Goal: Information Seeking & Learning: Check status

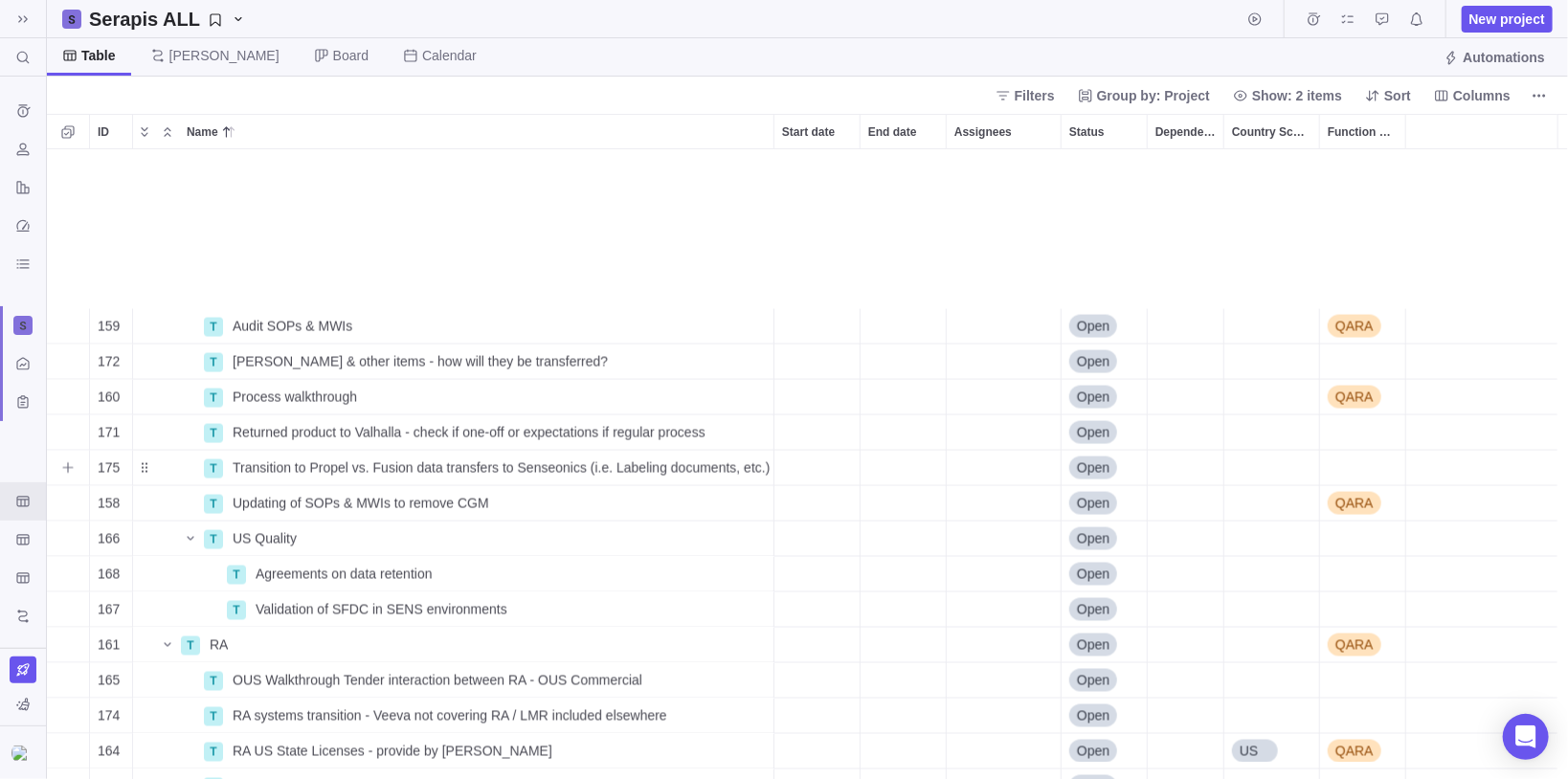
scroll to position [1837, 0]
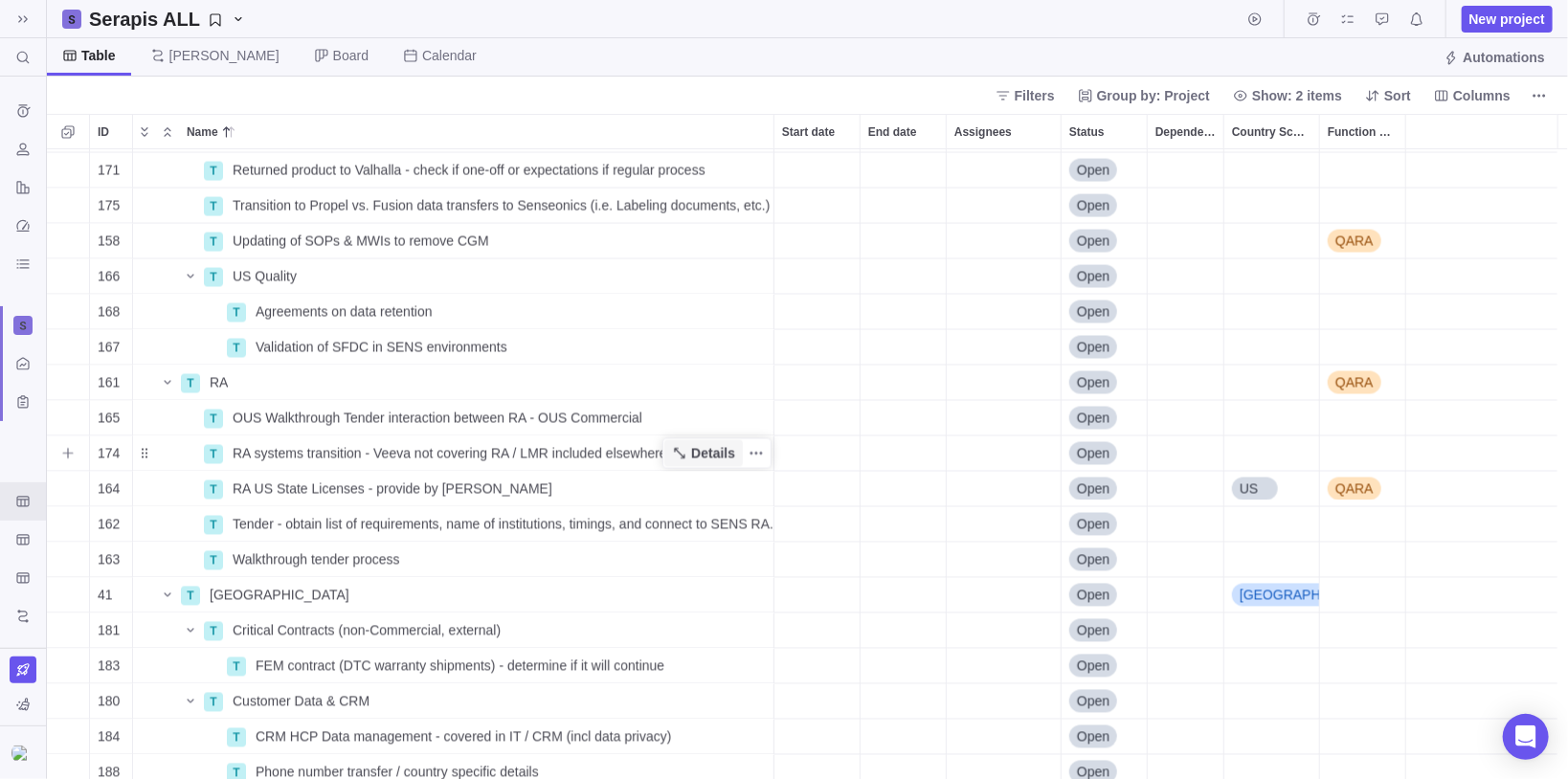
click at [716, 462] on span "Details" at bounding box center [703, 453] width 78 height 27
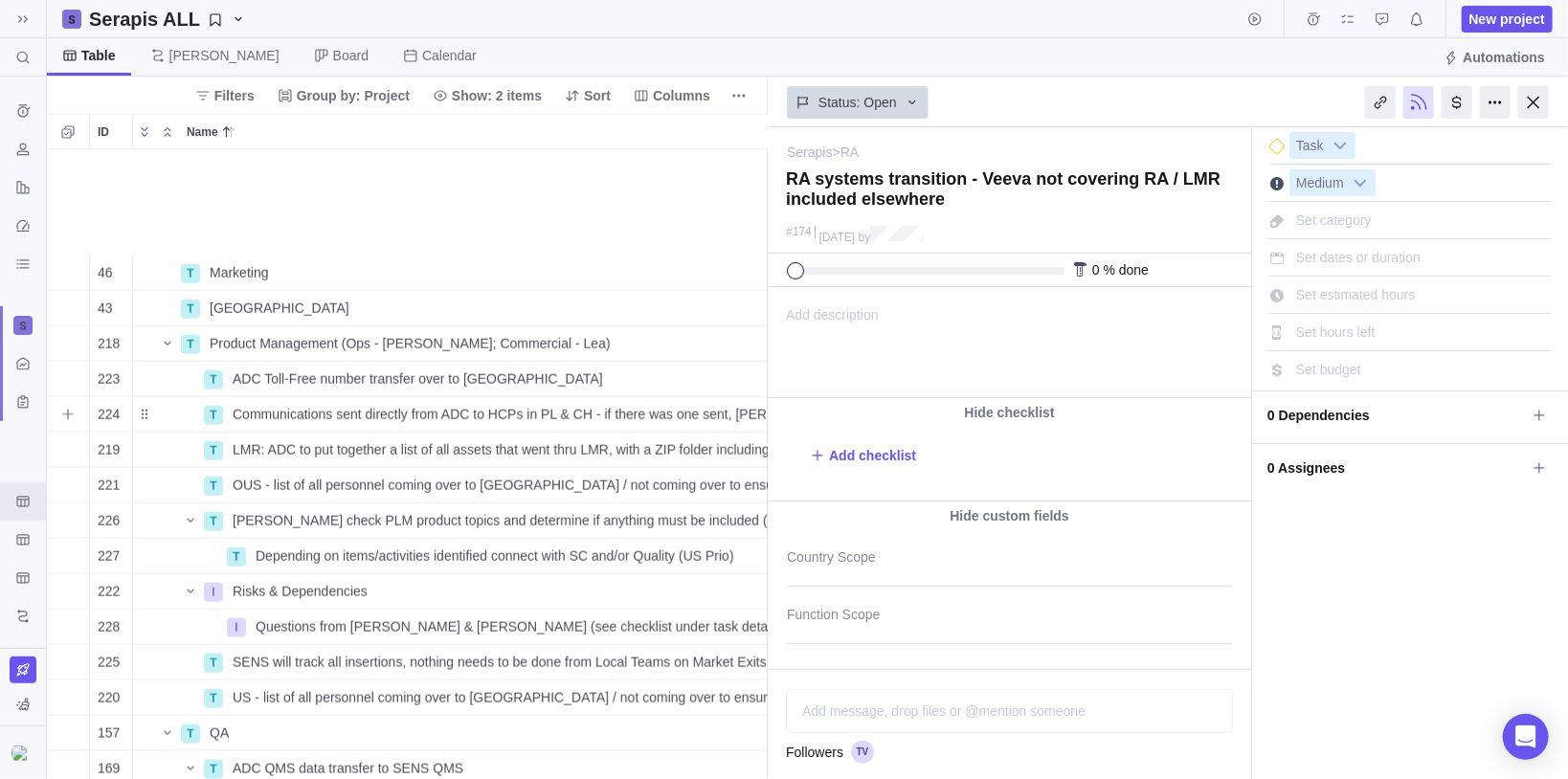
scroll to position [1155, 0]
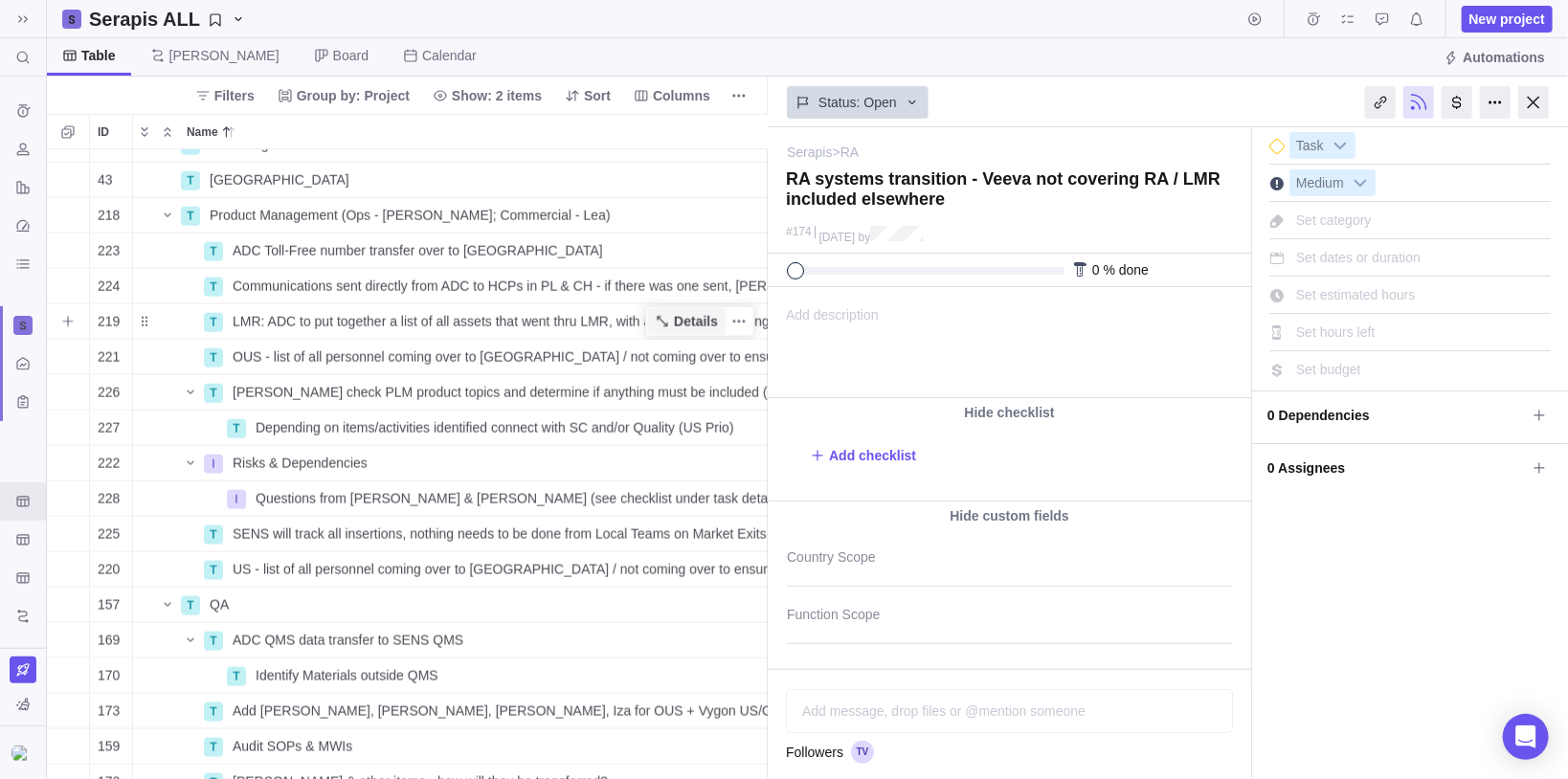
click at [685, 327] on span "Details" at bounding box center [696, 322] width 44 height 19
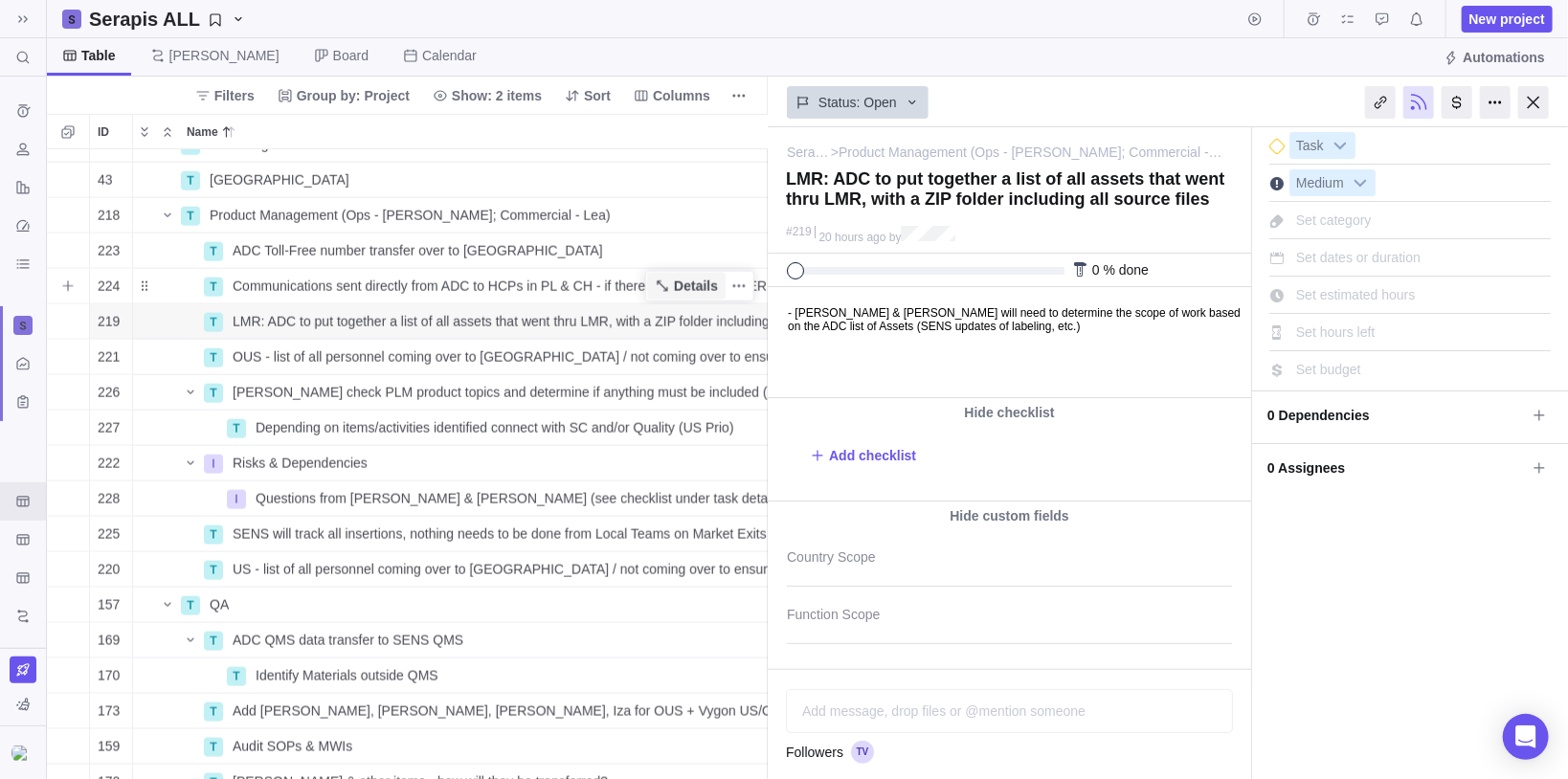
click at [694, 277] on span "Details" at bounding box center [696, 286] width 44 height 19
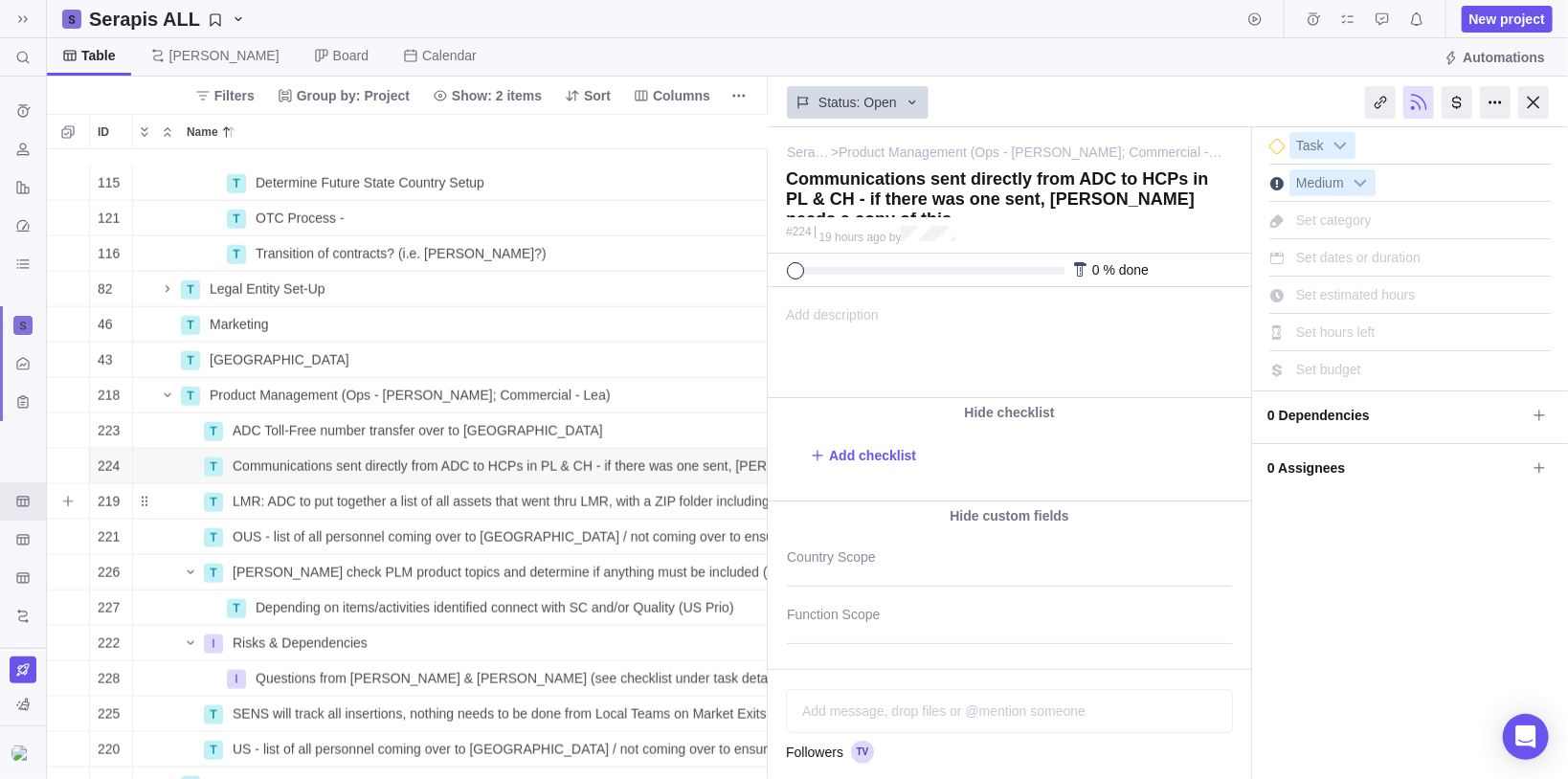
scroll to position [1002, 0]
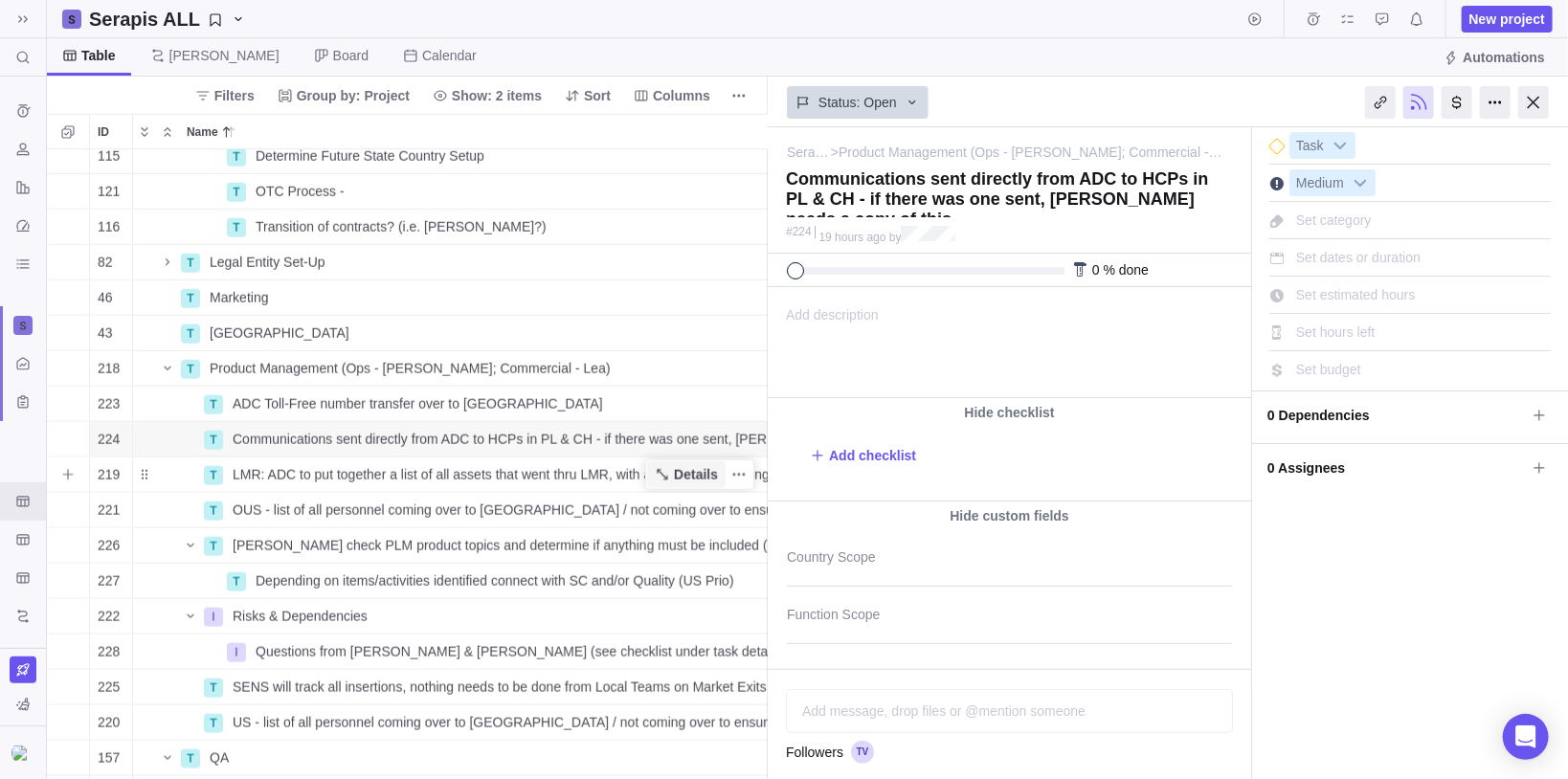
click at [685, 478] on span "Details" at bounding box center [696, 475] width 44 height 19
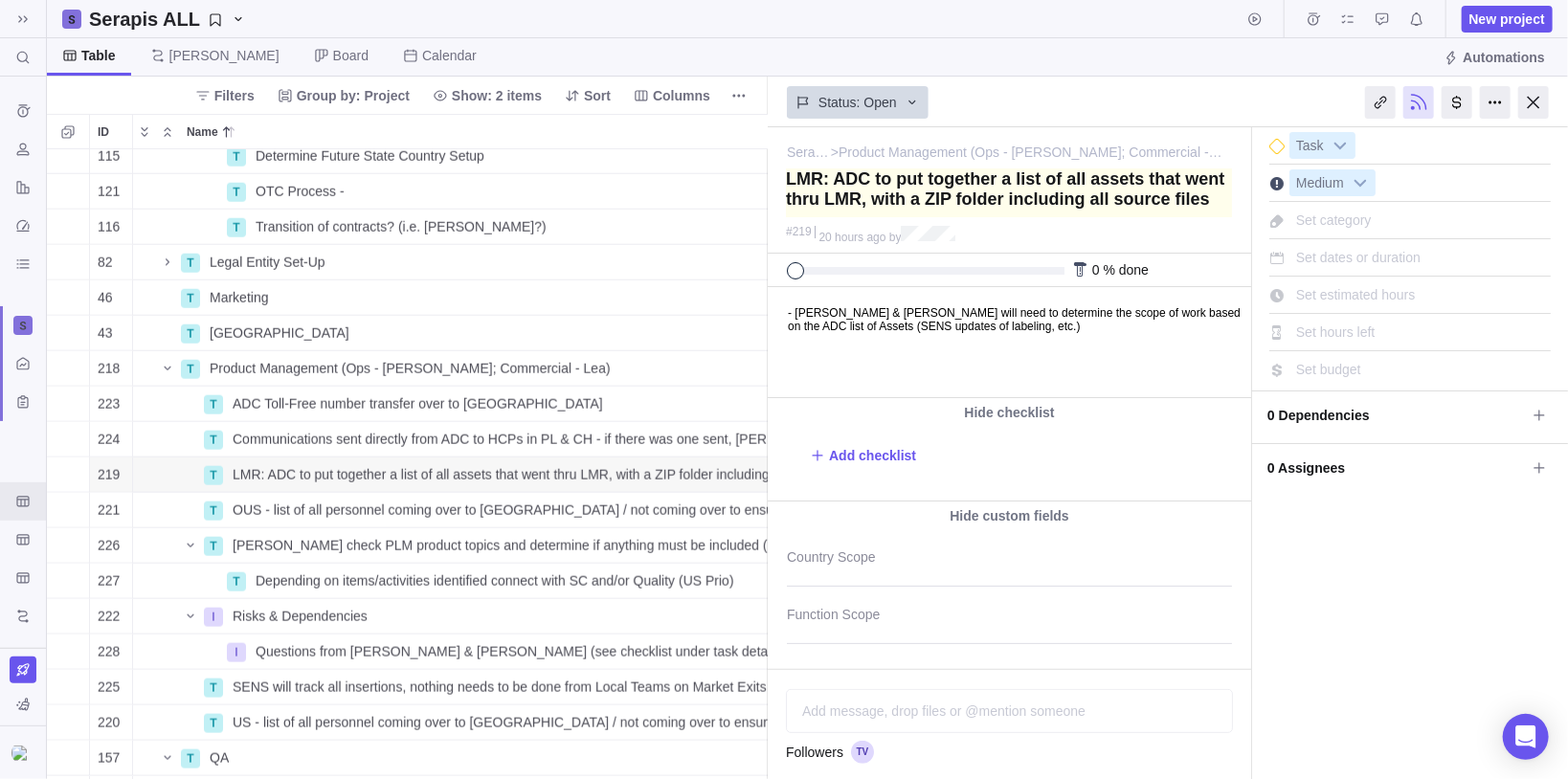
click at [1202, 206] on textarea at bounding box center [1008, 192] width 446 height 48
drag, startPoint x: 1210, startPoint y: 206, endPoint x: 831, endPoint y: 180, distance: 379.9
click at [831, 180] on textarea at bounding box center [1008, 192] width 446 height 48
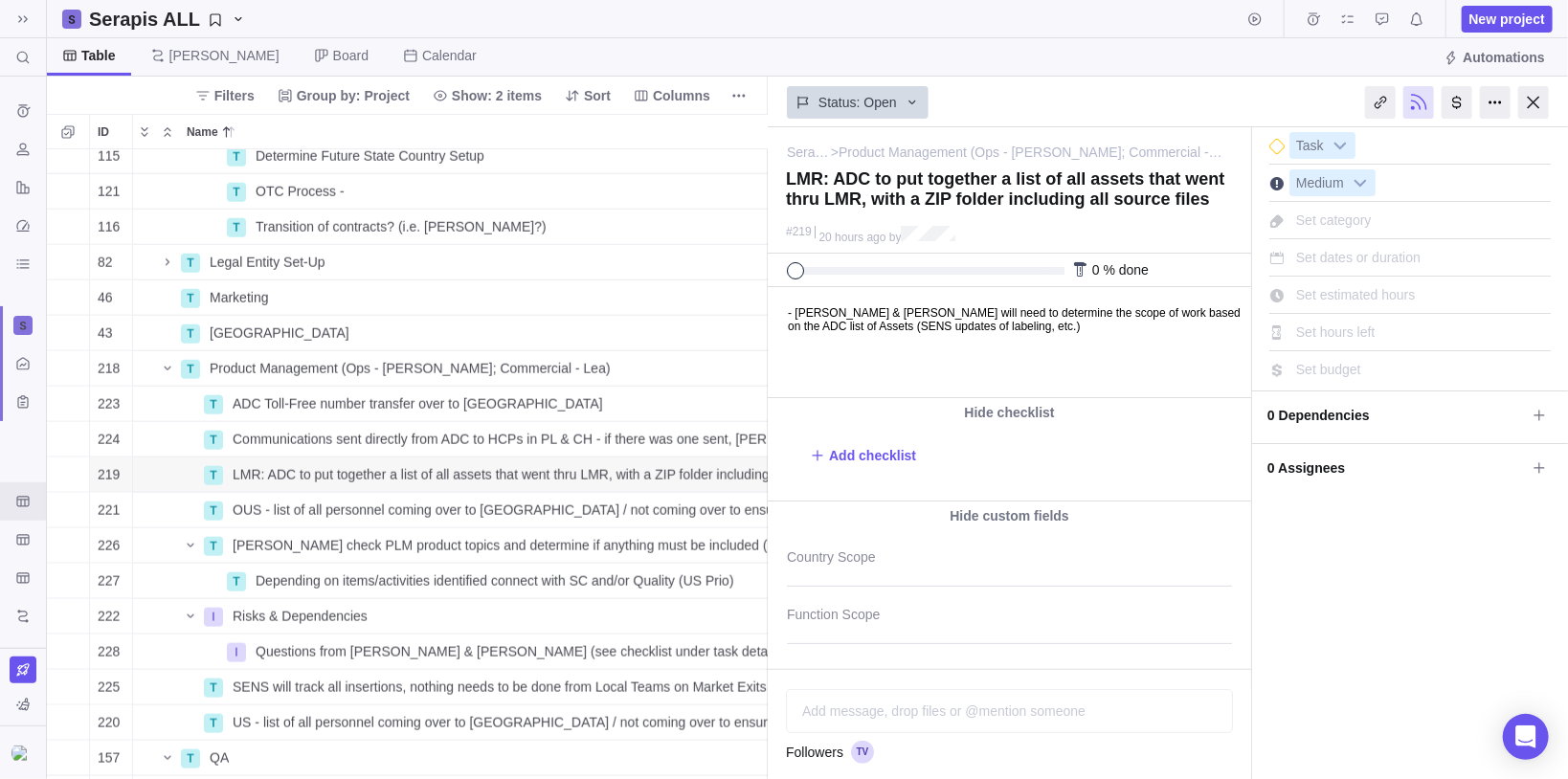
click at [462, 31] on div "Serapis ALL New project" at bounding box center [807, 19] width 1521 height 39
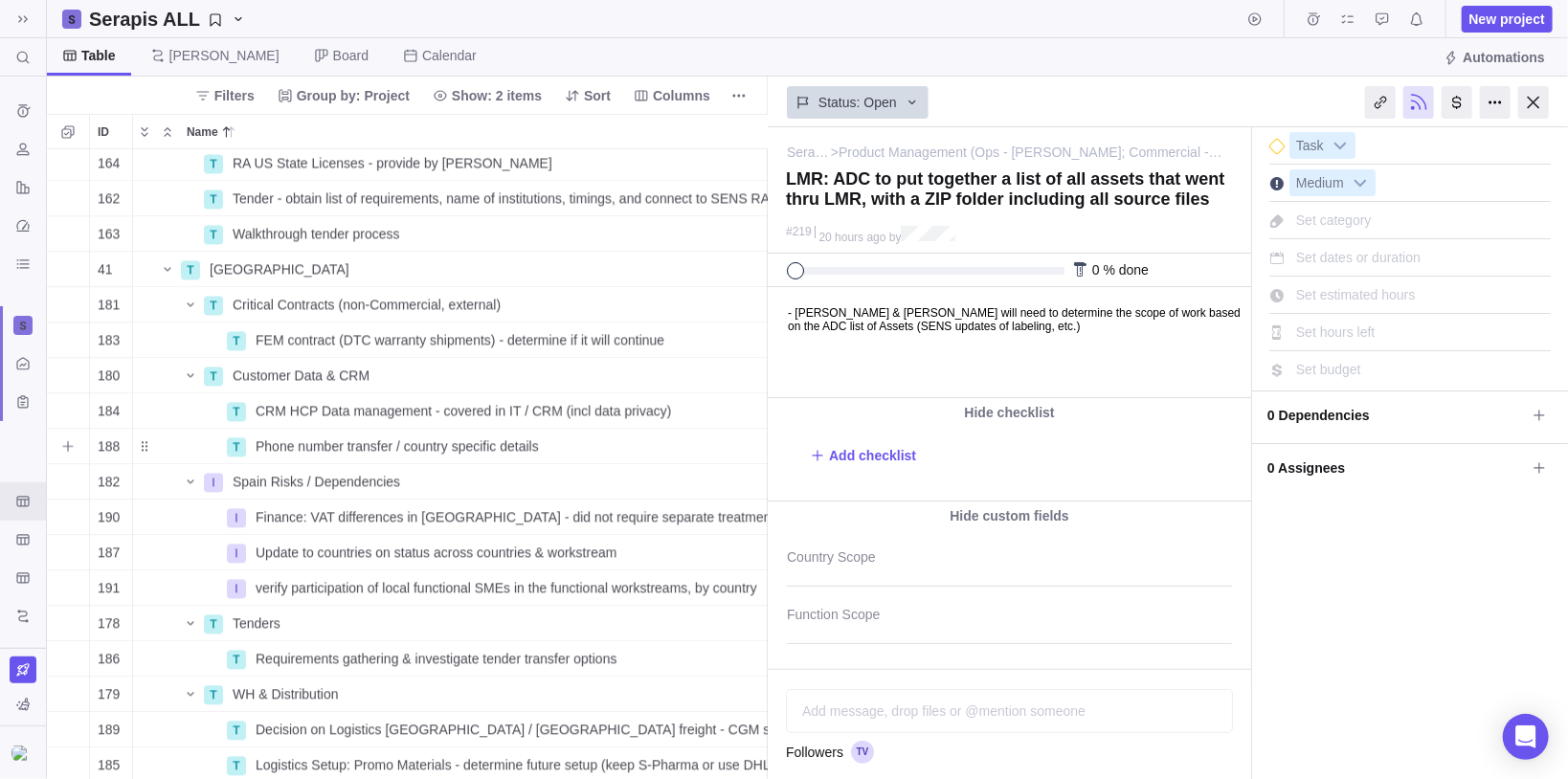
scroll to position [2227, 0]
